Goal: Find specific page/section: Find specific page/section

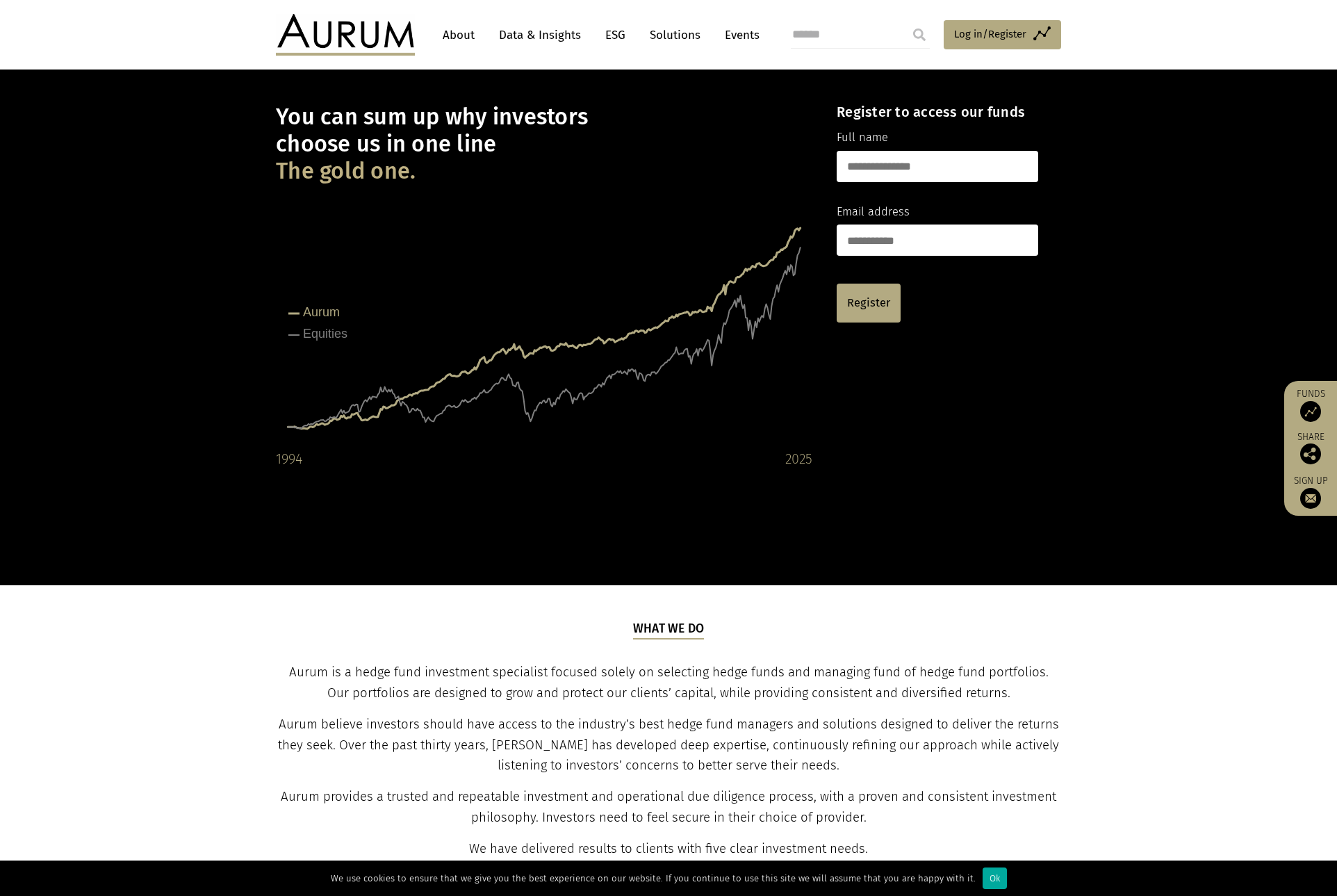
scroll to position [46, 0]
click at [677, 35] on link "Solutions" at bounding box center [675, 35] width 64 height 26
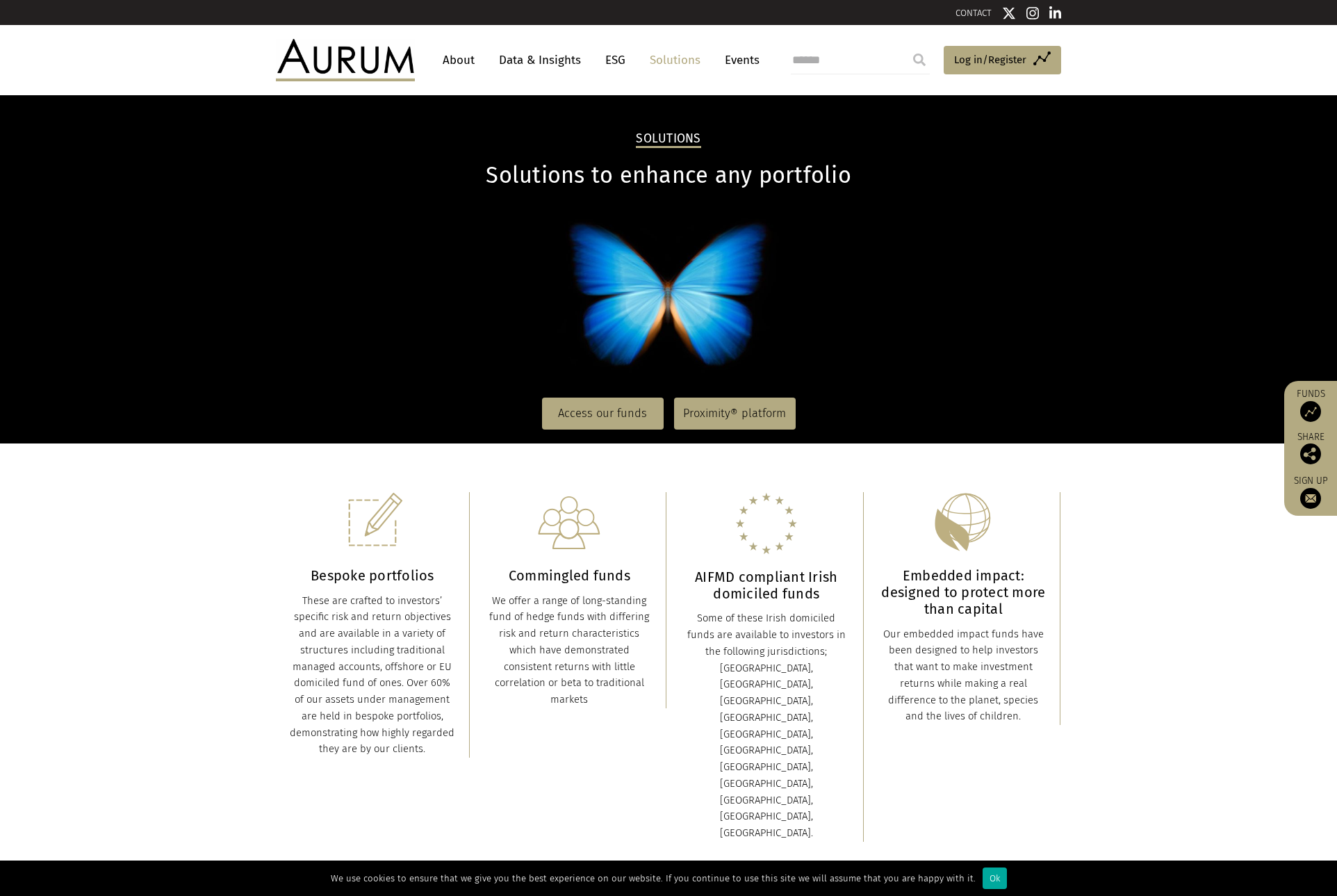
click at [739, 226] on p at bounding box center [668, 297] width 786 height 173
click at [584, 413] on link "Access our funds" at bounding box center [603, 414] width 122 height 32
